Goal: Transaction & Acquisition: Book appointment/travel/reservation

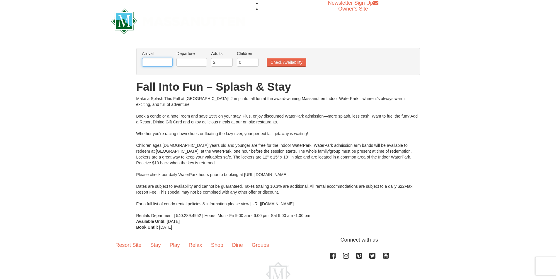
click at [157, 62] on input "text" at bounding box center [157, 62] width 30 height 9
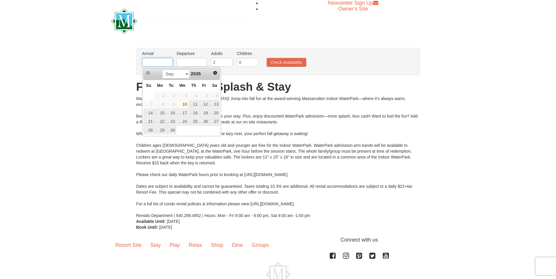
type input "[DATE]"
click at [205, 114] on link "17" at bounding box center [204, 113] width 10 height 8
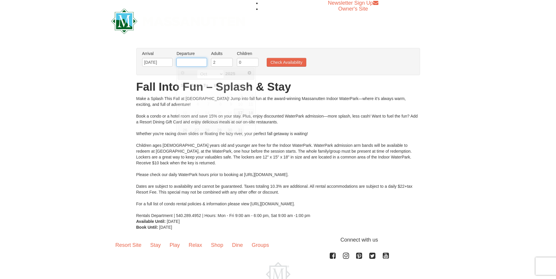
click at [193, 63] on input "text" at bounding box center [191, 62] width 30 height 9
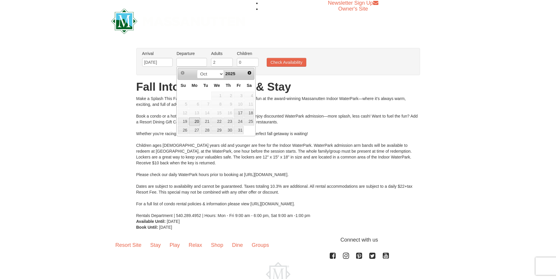
click at [196, 121] on link "20" at bounding box center [194, 122] width 11 height 8
type input "[DATE]"
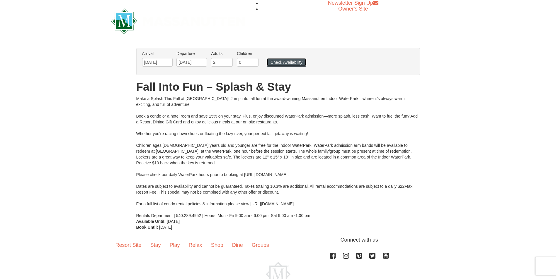
click at [283, 62] on button "Check Availability" at bounding box center [287, 62] width 40 height 9
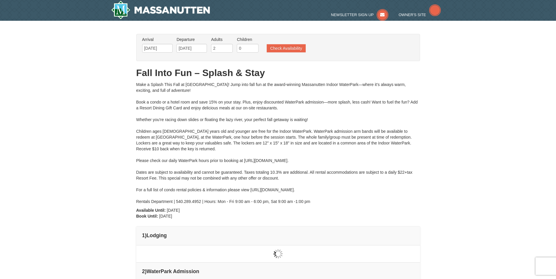
type input "[DATE]"
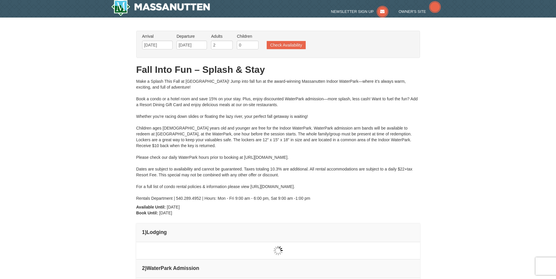
type input "[DATE]"
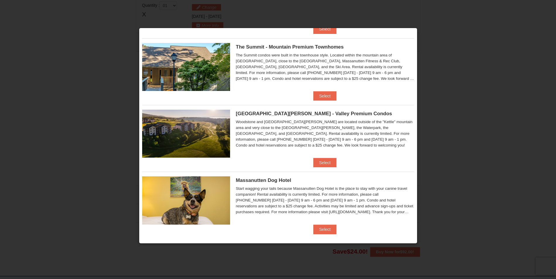
scroll to position [209, 0]
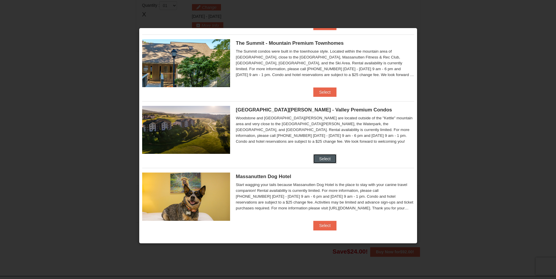
click at [323, 160] on button "Select" at bounding box center [324, 158] width 23 height 9
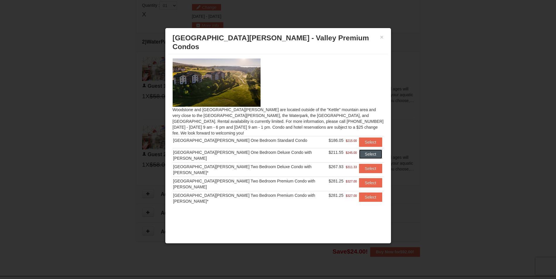
click at [367, 150] on button "Select" at bounding box center [370, 154] width 23 height 9
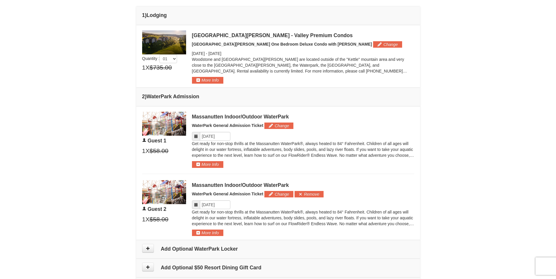
scroll to position [191, 0]
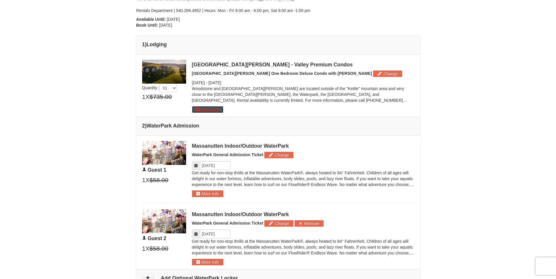
click at [200, 110] on button "More Info" at bounding box center [207, 109] width 31 height 6
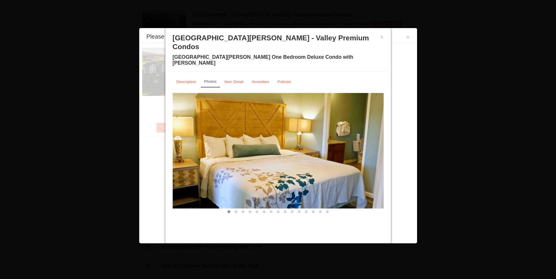
scroll to position [251, 0]
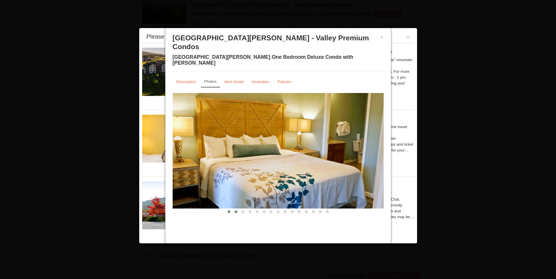
click at [236, 211] on span at bounding box center [235, 212] width 3 height 3
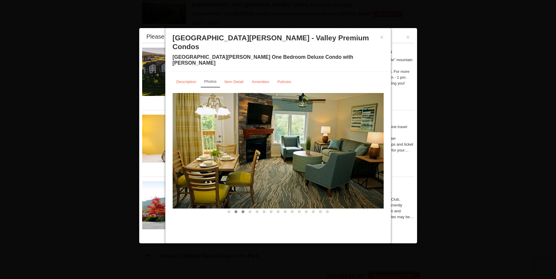
click at [243, 211] on span at bounding box center [242, 212] width 3 height 3
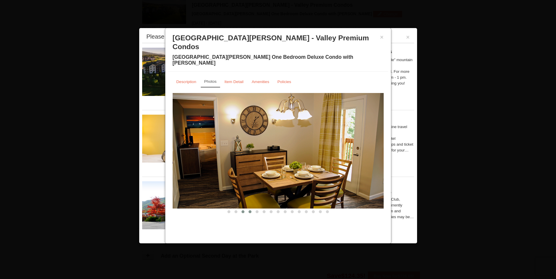
click at [249, 211] on span at bounding box center [249, 212] width 3 height 3
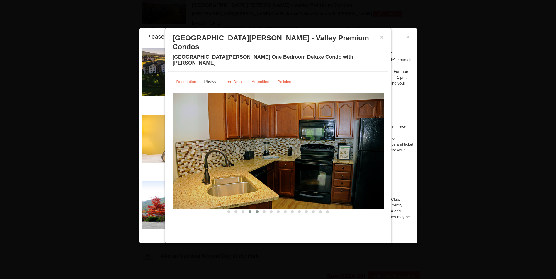
click at [256, 211] on span at bounding box center [256, 212] width 3 height 3
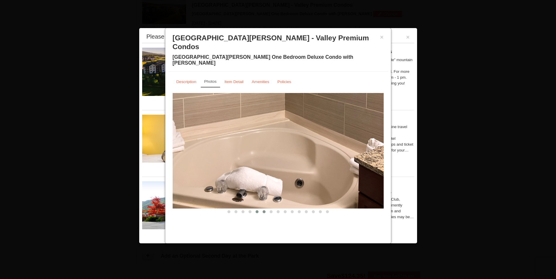
click at [263, 211] on span at bounding box center [263, 212] width 3 height 3
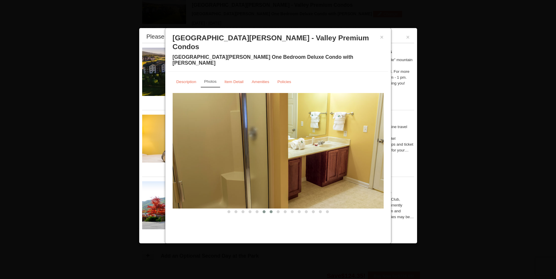
click at [271, 211] on span at bounding box center [271, 212] width 3 height 3
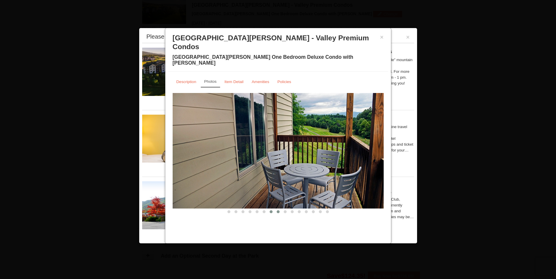
click at [278, 211] on span at bounding box center [278, 212] width 3 height 3
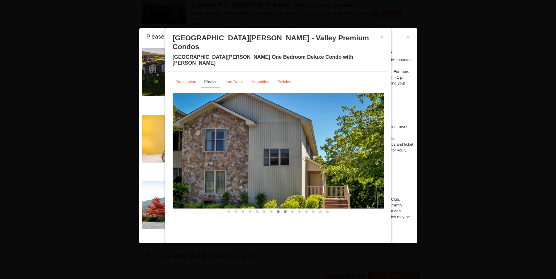
click at [284, 211] on span at bounding box center [285, 212] width 3 height 3
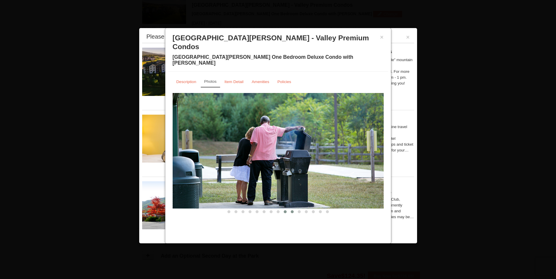
click at [291, 211] on span at bounding box center [292, 212] width 3 height 3
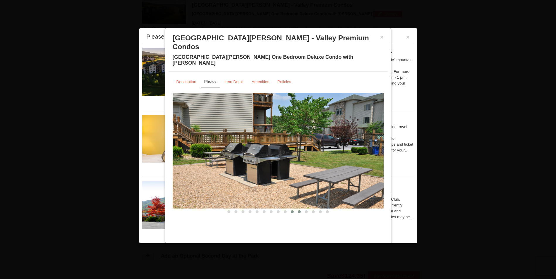
click at [299, 211] on span at bounding box center [299, 212] width 3 height 3
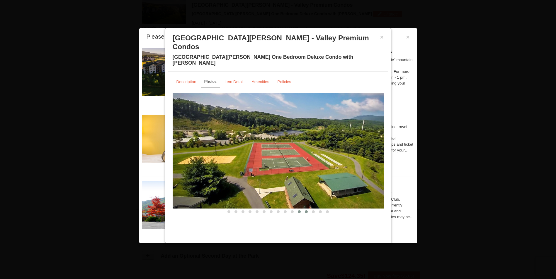
click at [306, 211] on span at bounding box center [306, 212] width 3 height 3
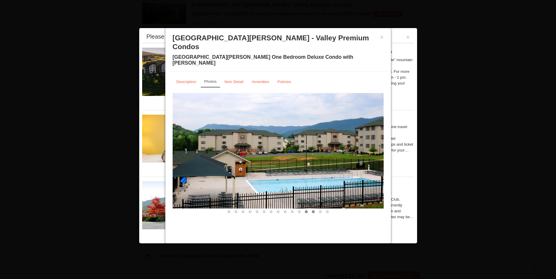
click at [313, 211] on span at bounding box center [313, 212] width 3 height 3
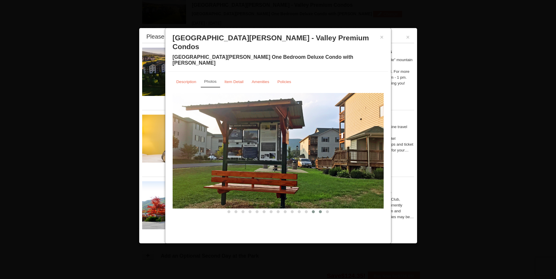
click at [321, 211] on span at bounding box center [320, 212] width 3 height 3
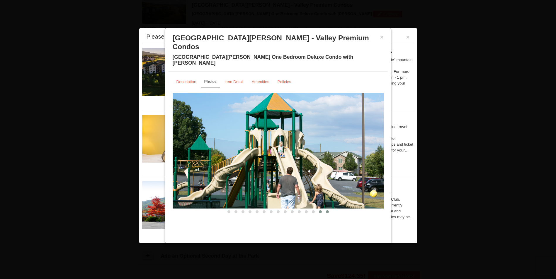
click at [326, 211] on span at bounding box center [327, 212] width 3 height 3
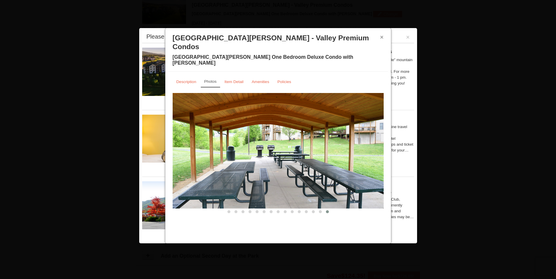
click at [382, 38] on button "×" at bounding box center [382, 37] width 4 height 6
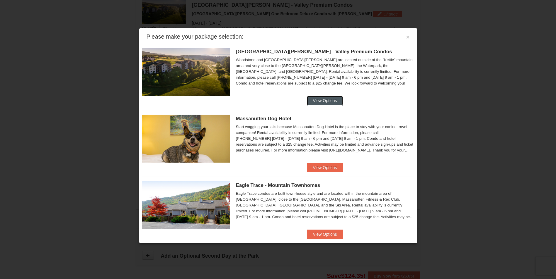
click at [323, 100] on button "View Options" at bounding box center [325, 100] width 36 height 9
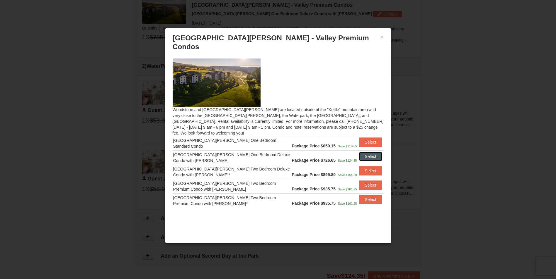
click at [370, 152] on button "Select" at bounding box center [370, 156] width 23 height 9
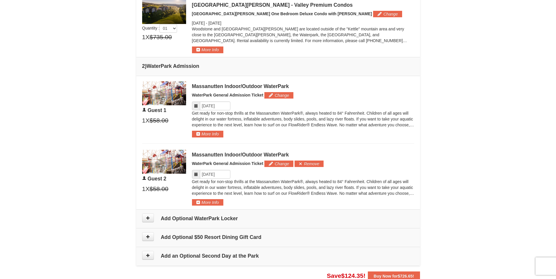
scroll to position [309, 0]
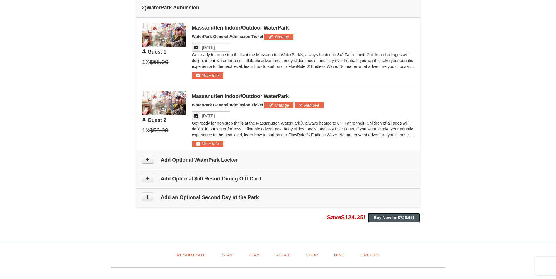
click at [399, 219] on span "$726.65" at bounding box center [405, 218] width 15 height 5
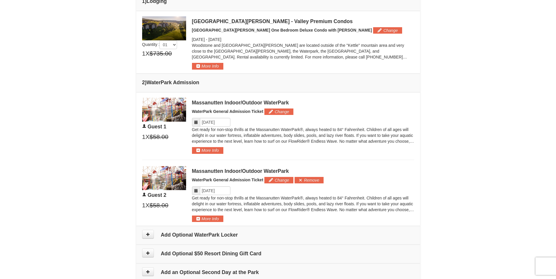
scroll to position [322, 0]
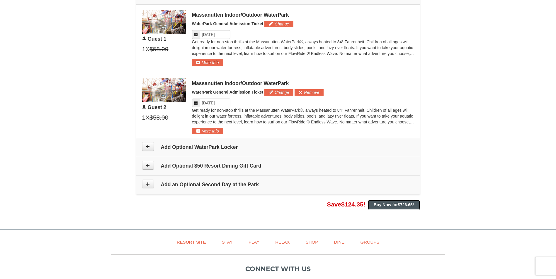
click at [387, 205] on strong "Buy Now for $726.65 !" at bounding box center [394, 205] width 40 height 5
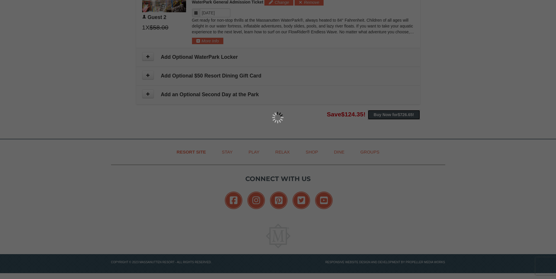
scroll to position [383, 0]
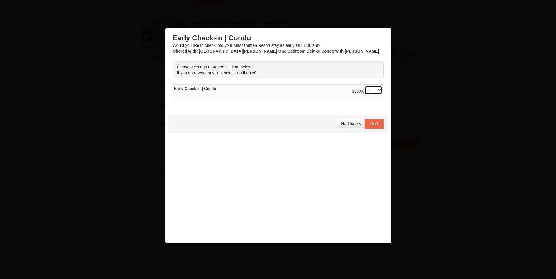
click at [380, 91] on select "-- 01" at bounding box center [373, 90] width 18 height 9
click at [354, 123] on span "No Thanks" at bounding box center [351, 123] width 20 height 5
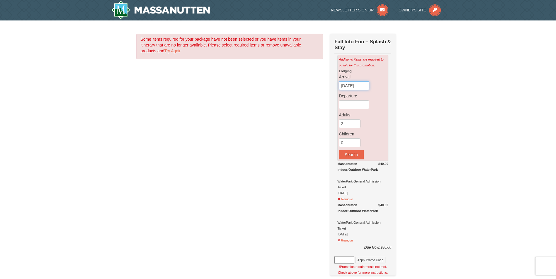
click at [354, 86] on input "[DATE]" at bounding box center [354, 85] width 30 height 9
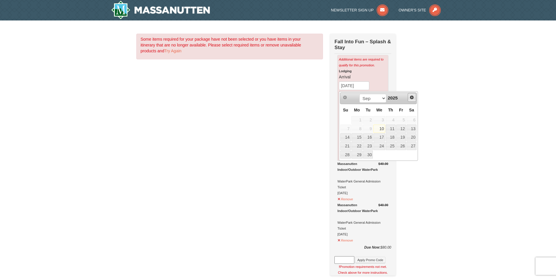
click at [411, 97] on span "Next" at bounding box center [411, 97] width 5 height 5
click at [403, 137] on link "17" at bounding box center [401, 138] width 10 height 8
type input "[DATE]"
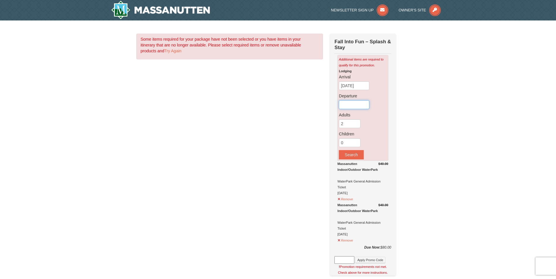
click at [352, 104] on input "text" at bounding box center [354, 104] width 30 height 9
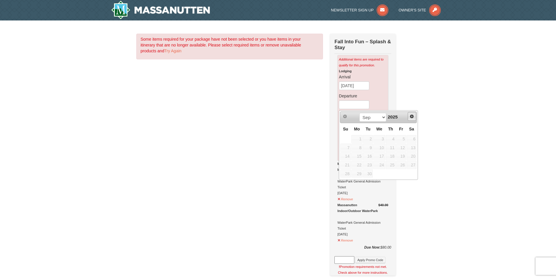
click at [410, 116] on span "Next" at bounding box center [411, 116] width 5 height 5
click at [360, 165] on link "20" at bounding box center [356, 165] width 11 height 8
type input "[DATE]"
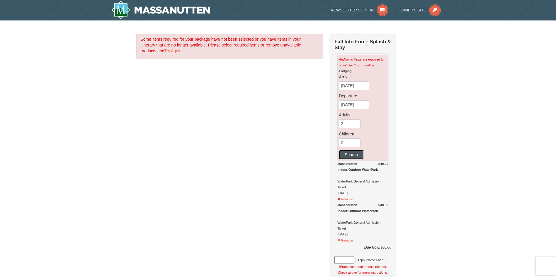
click at [348, 157] on button "Search" at bounding box center [351, 154] width 25 height 9
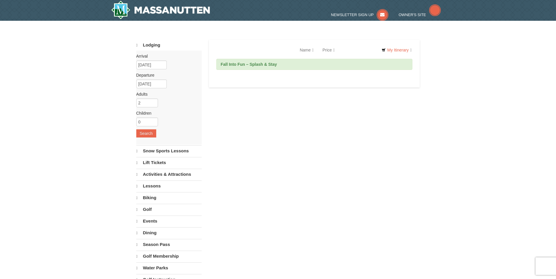
select select "9"
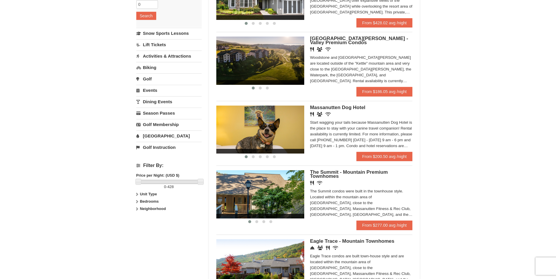
scroll to position [88, 0]
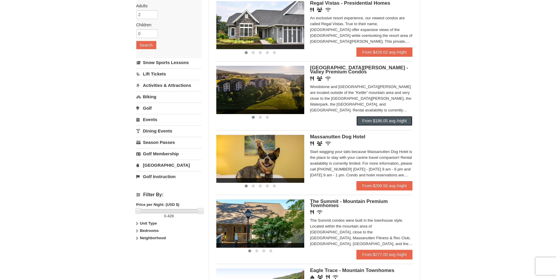
click at [381, 120] on link "From $186.05 avg /night" at bounding box center [384, 120] width 56 height 9
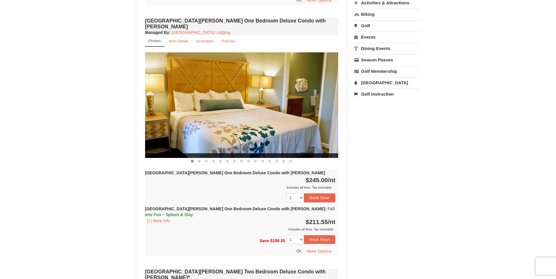
scroll to position [498, 0]
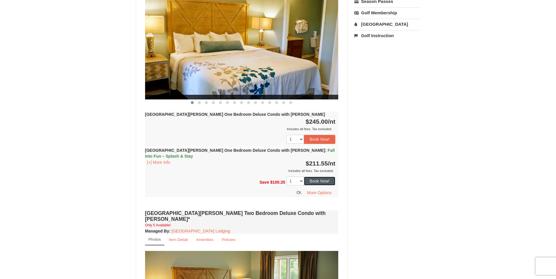
click at [316, 177] on button "Book Now!" at bounding box center [320, 181] width 32 height 9
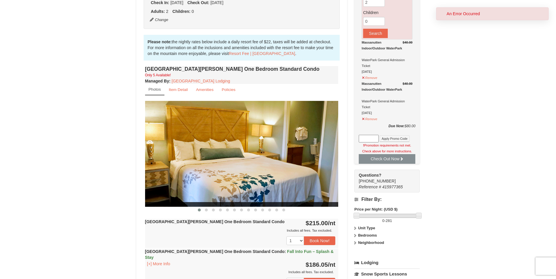
scroll to position [204, 0]
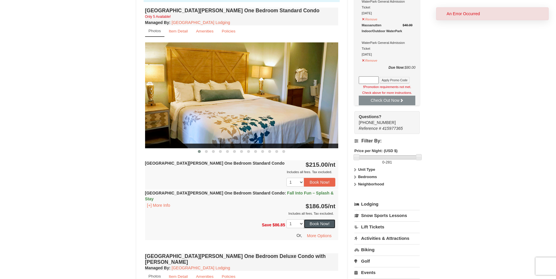
click at [318, 220] on button "Book Now!" at bounding box center [320, 224] width 32 height 9
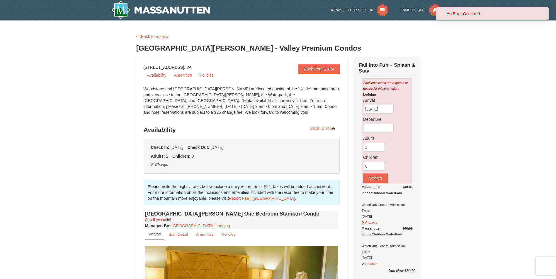
scroll to position [29, 0]
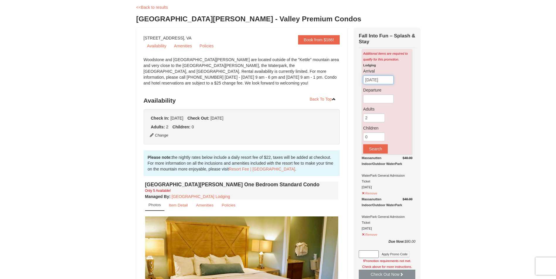
click at [383, 83] on input "[DATE]" at bounding box center [378, 80] width 30 height 9
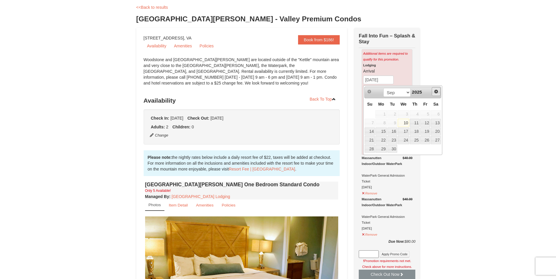
click at [436, 92] on span "Next" at bounding box center [436, 91] width 5 height 5
click at [425, 132] on link "17" at bounding box center [425, 132] width 10 height 8
type input "[DATE]"
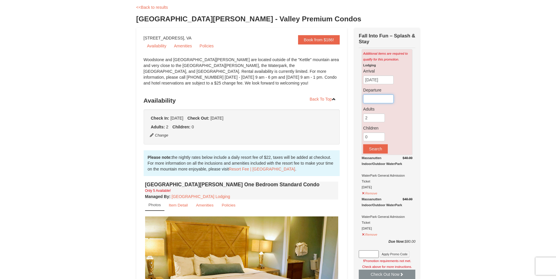
click at [372, 100] on input "text" at bounding box center [378, 99] width 30 height 9
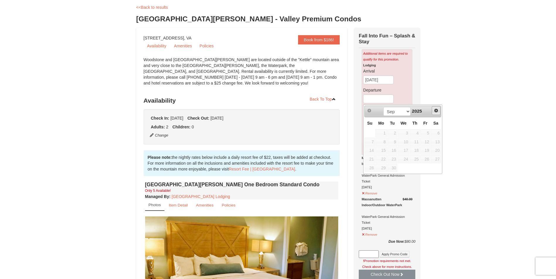
click at [435, 111] on span "Next" at bounding box center [436, 110] width 5 height 5
click at [380, 160] on link "20" at bounding box center [380, 159] width 11 height 8
type input "[DATE]"
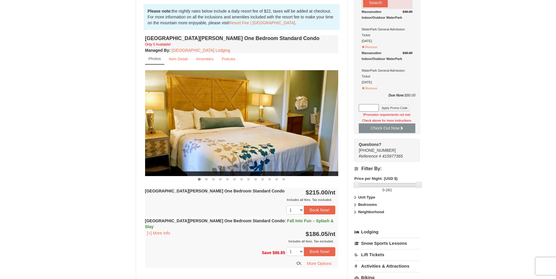
scroll to position [205, 0]
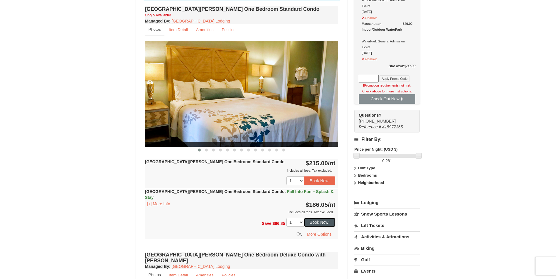
click at [316, 218] on button "Book Now!" at bounding box center [320, 222] width 32 height 9
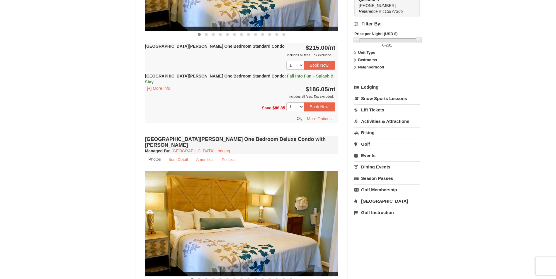
scroll to position [262, 0]
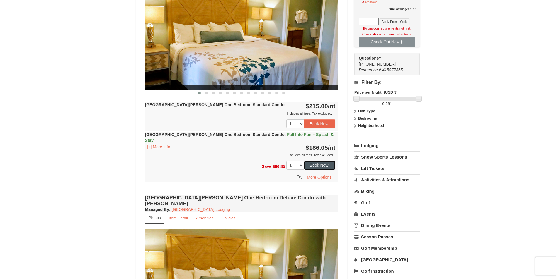
click at [319, 161] on button "Book Now!" at bounding box center [320, 165] width 32 height 9
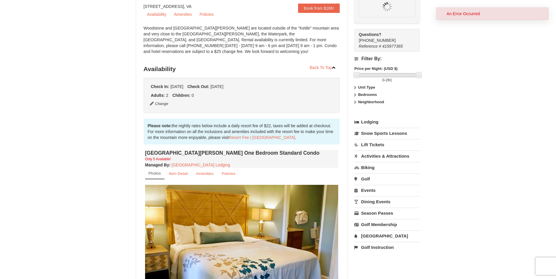
scroll to position [57, 0]
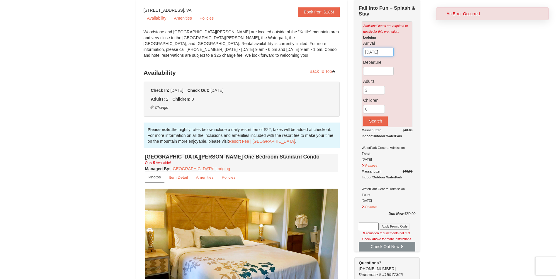
click at [380, 54] on input "[DATE]" at bounding box center [378, 52] width 30 height 9
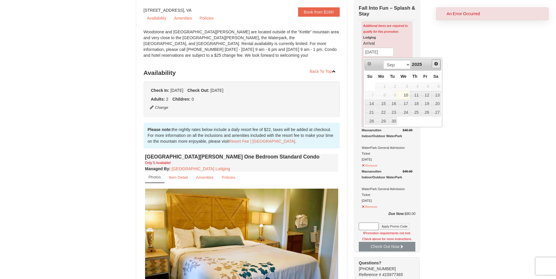
click at [435, 65] on span "Next" at bounding box center [436, 64] width 5 height 5
click at [427, 102] on link "17" at bounding box center [425, 104] width 10 height 8
type input "[DATE]"
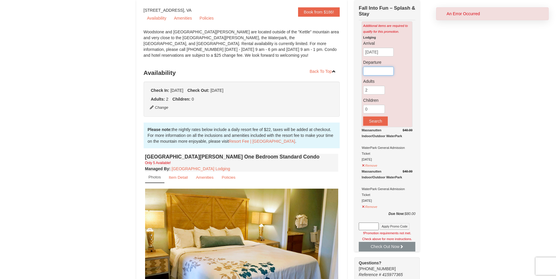
click at [374, 71] on input "text" at bounding box center [378, 71] width 30 height 9
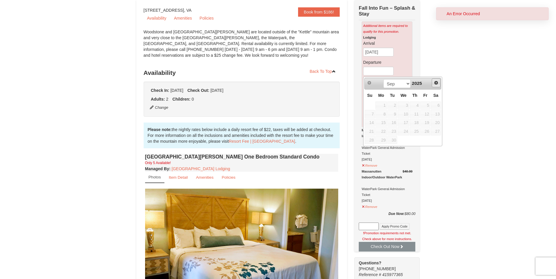
click at [436, 81] on span "Next" at bounding box center [436, 83] width 5 height 5
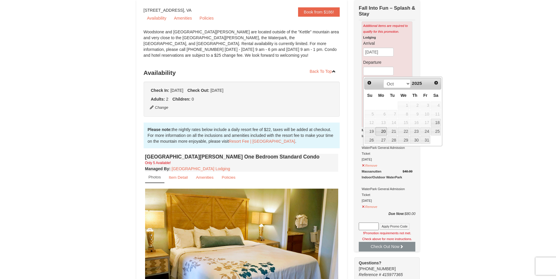
click at [384, 132] on link "20" at bounding box center [380, 131] width 11 height 8
type input "[DATE]"
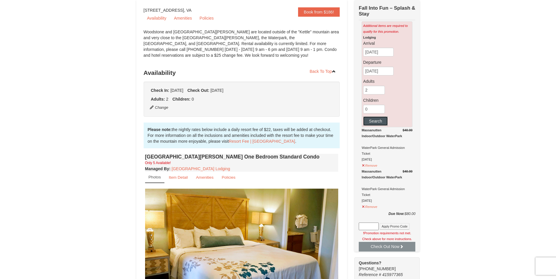
click at [378, 123] on button "Search" at bounding box center [375, 121] width 25 height 9
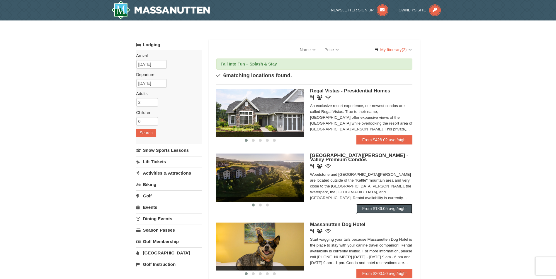
click at [384, 211] on link "From $186.05 avg /night" at bounding box center [384, 208] width 56 height 9
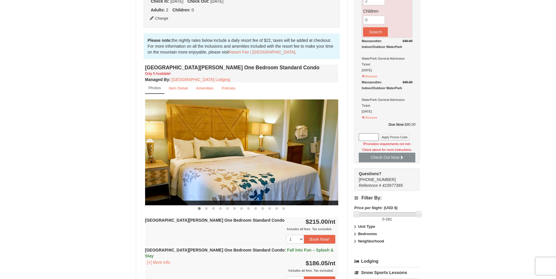
scroll to position [205, 0]
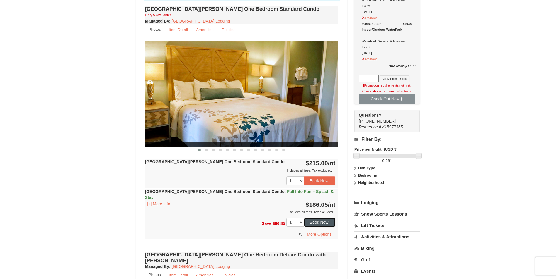
click at [318, 218] on button "Book Now!" at bounding box center [320, 222] width 32 height 9
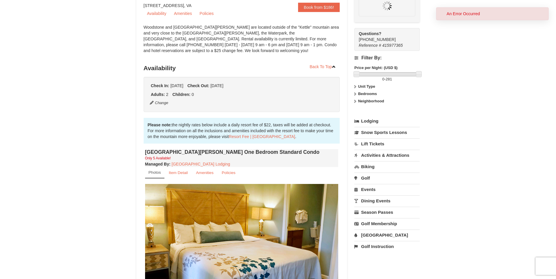
scroll to position [57, 0]
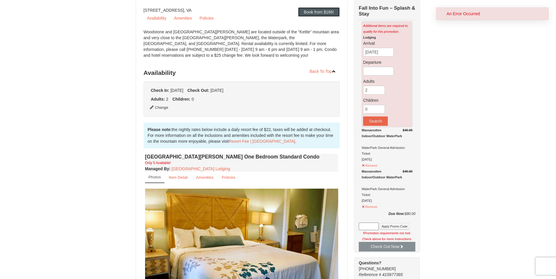
click at [316, 13] on link "Book from $186!" at bounding box center [319, 11] width 42 height 9
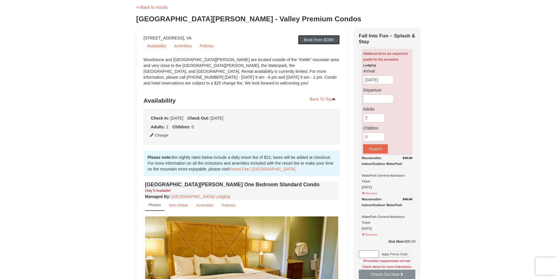
scroll to position [0, 0]
